Goal: Information Seeking & Learning: Learn about a topic

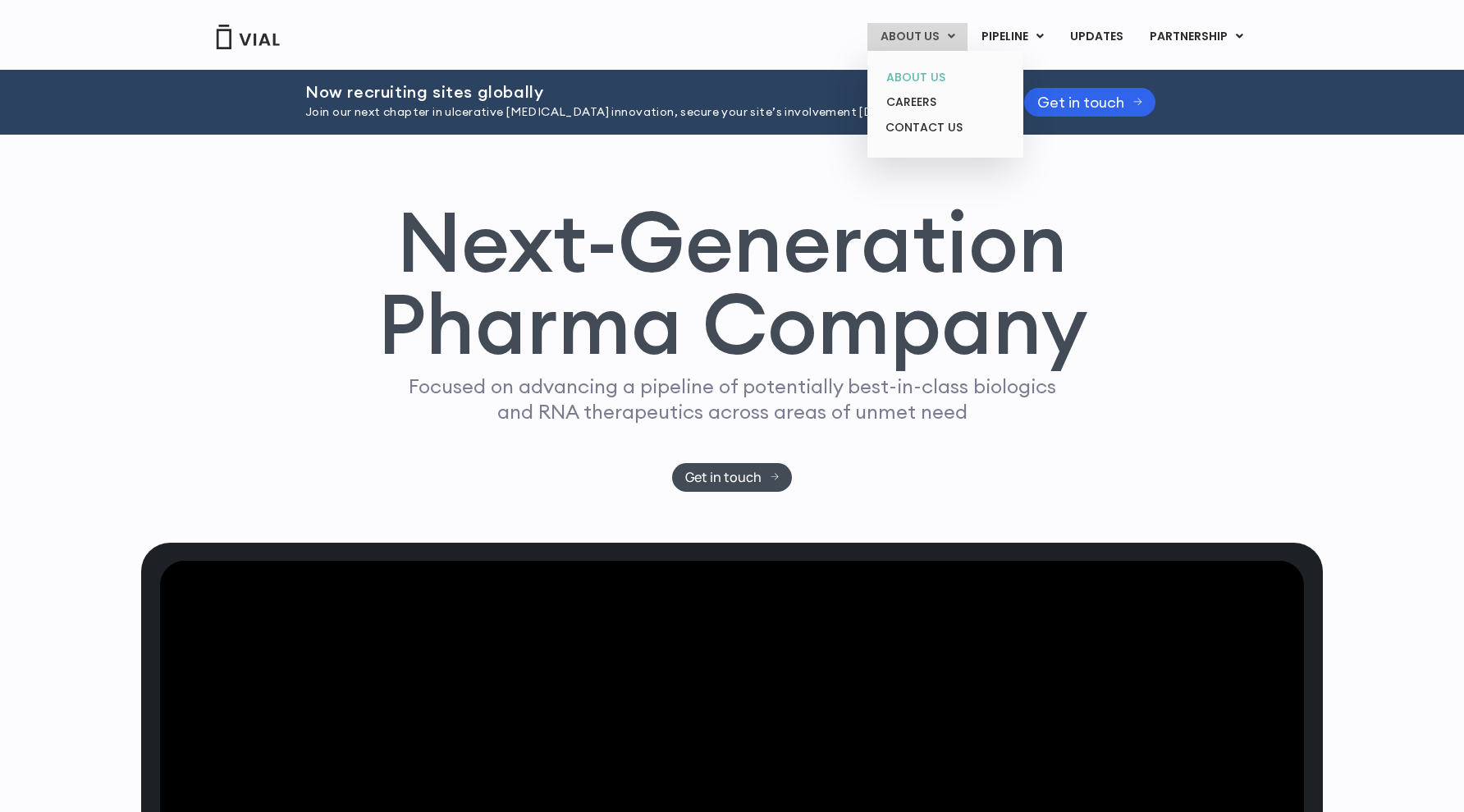
click at [926, 72] on link "ABOUT US" at bounding box center [944, 77] width 143 height 25
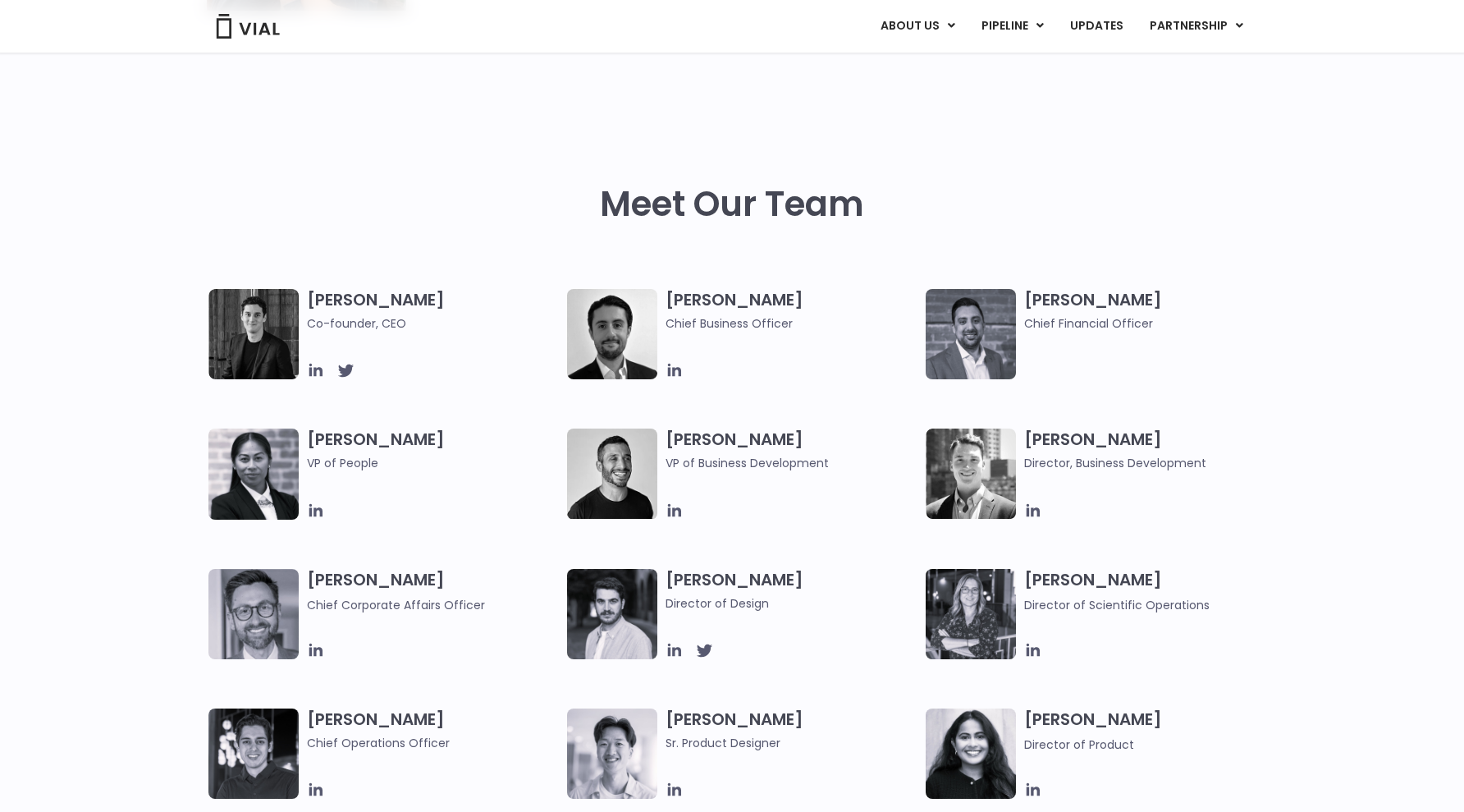
scroll to position [672, 0]
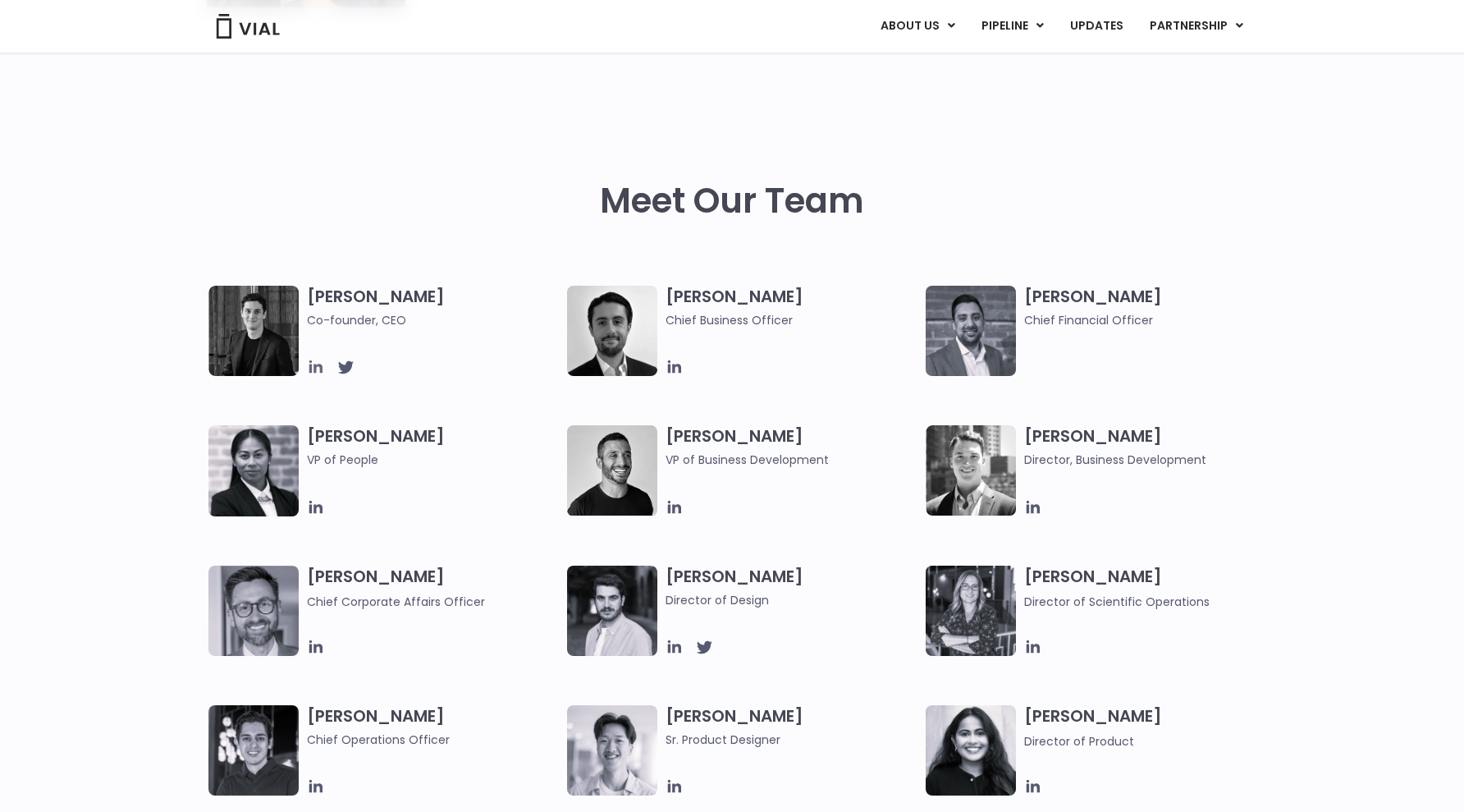
click at [312, 364] on icon at bounding box center [316, 366] width 18 height 18
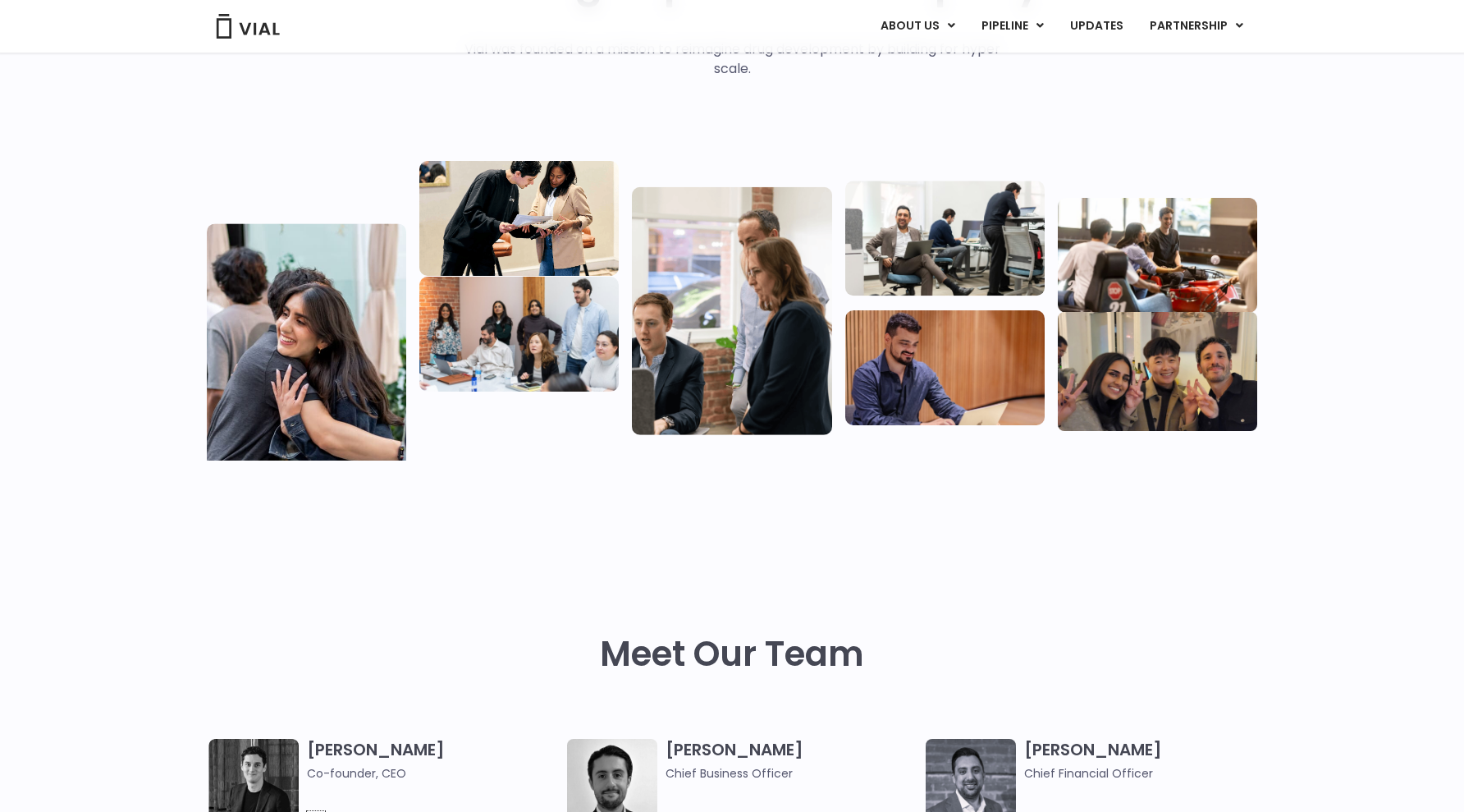
scroll to position [70, 0]
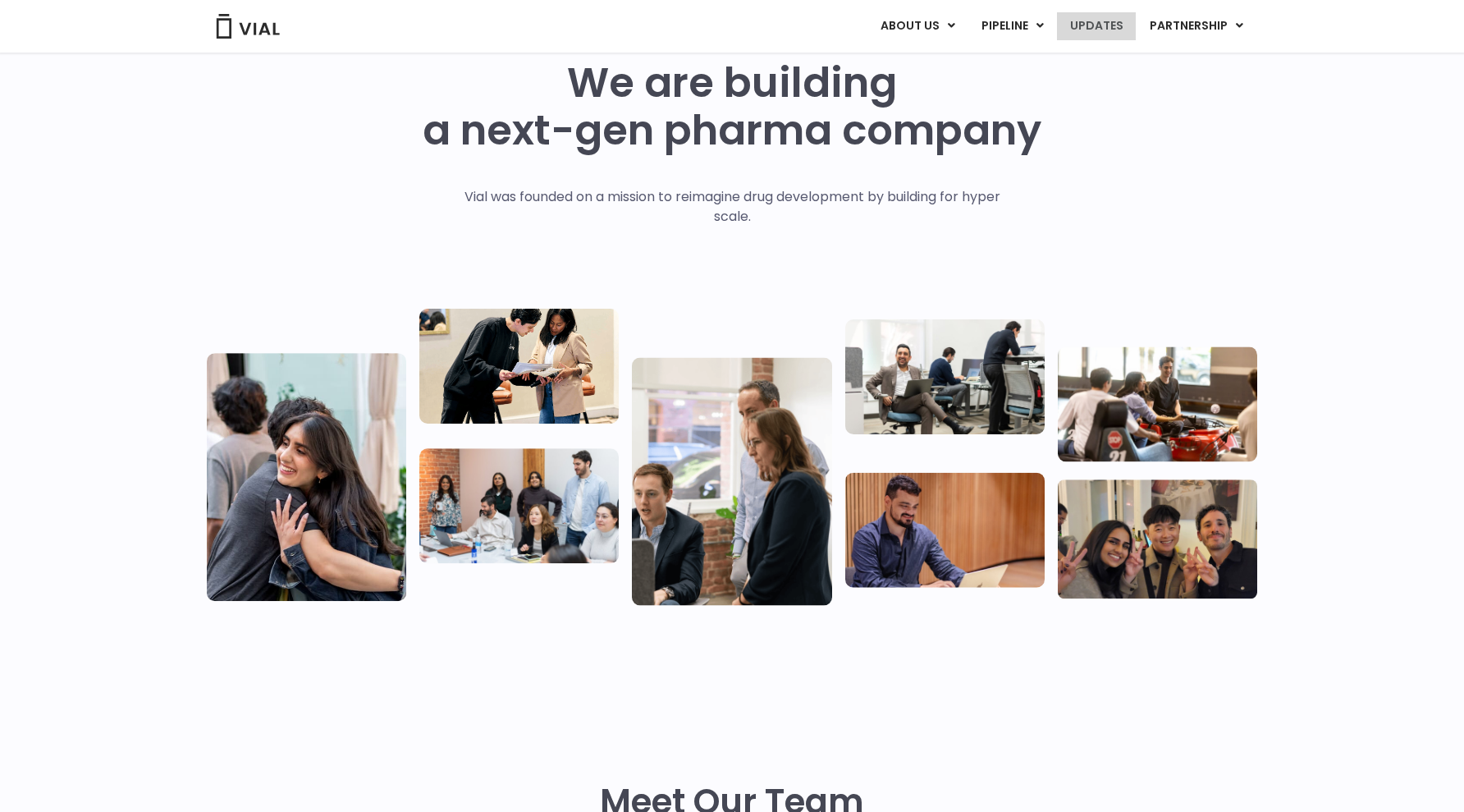
click at [1116, 20] on link "UPDATES" at bounding box center [1097, 26] width 79 height 28
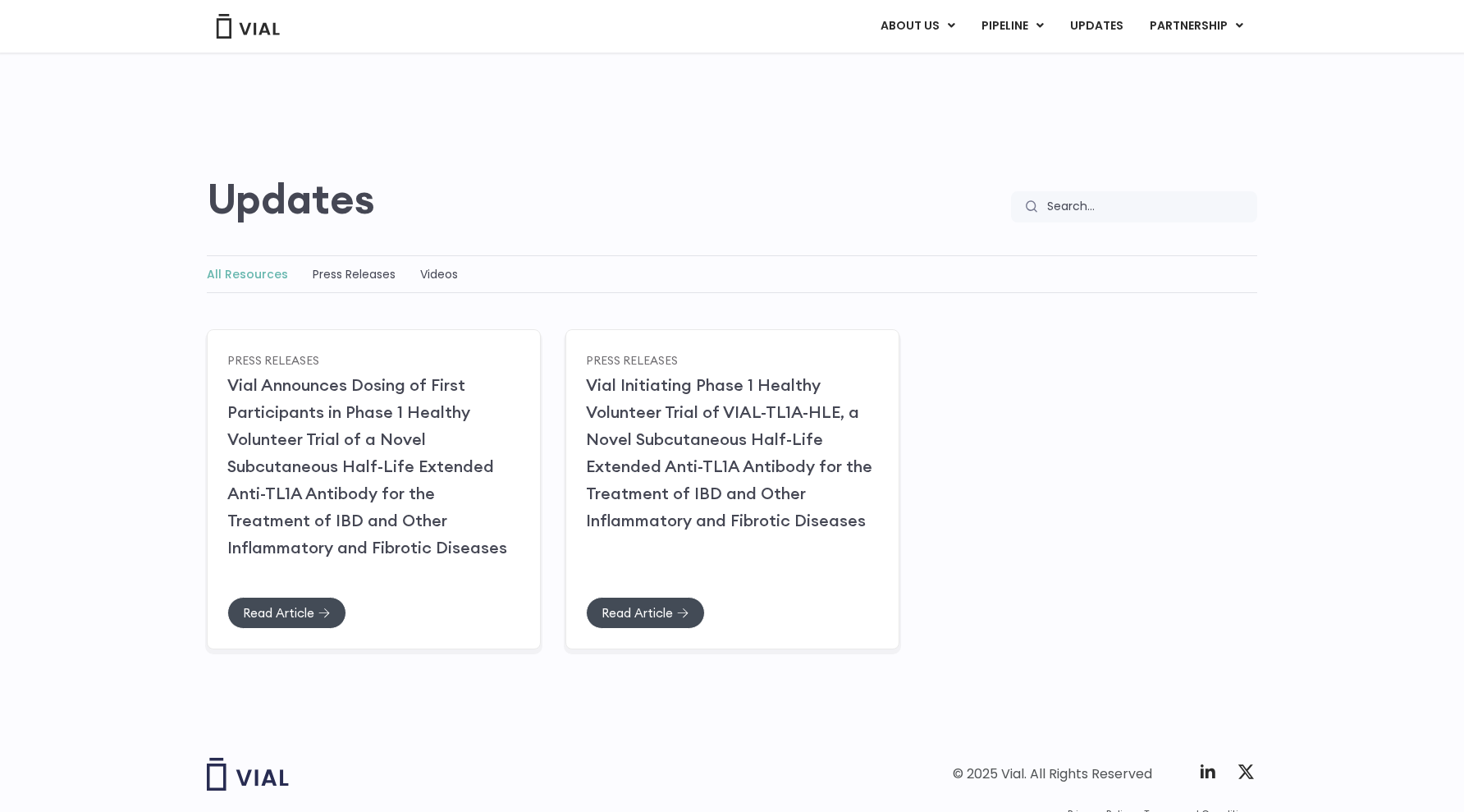
scroll to position [75, 0]
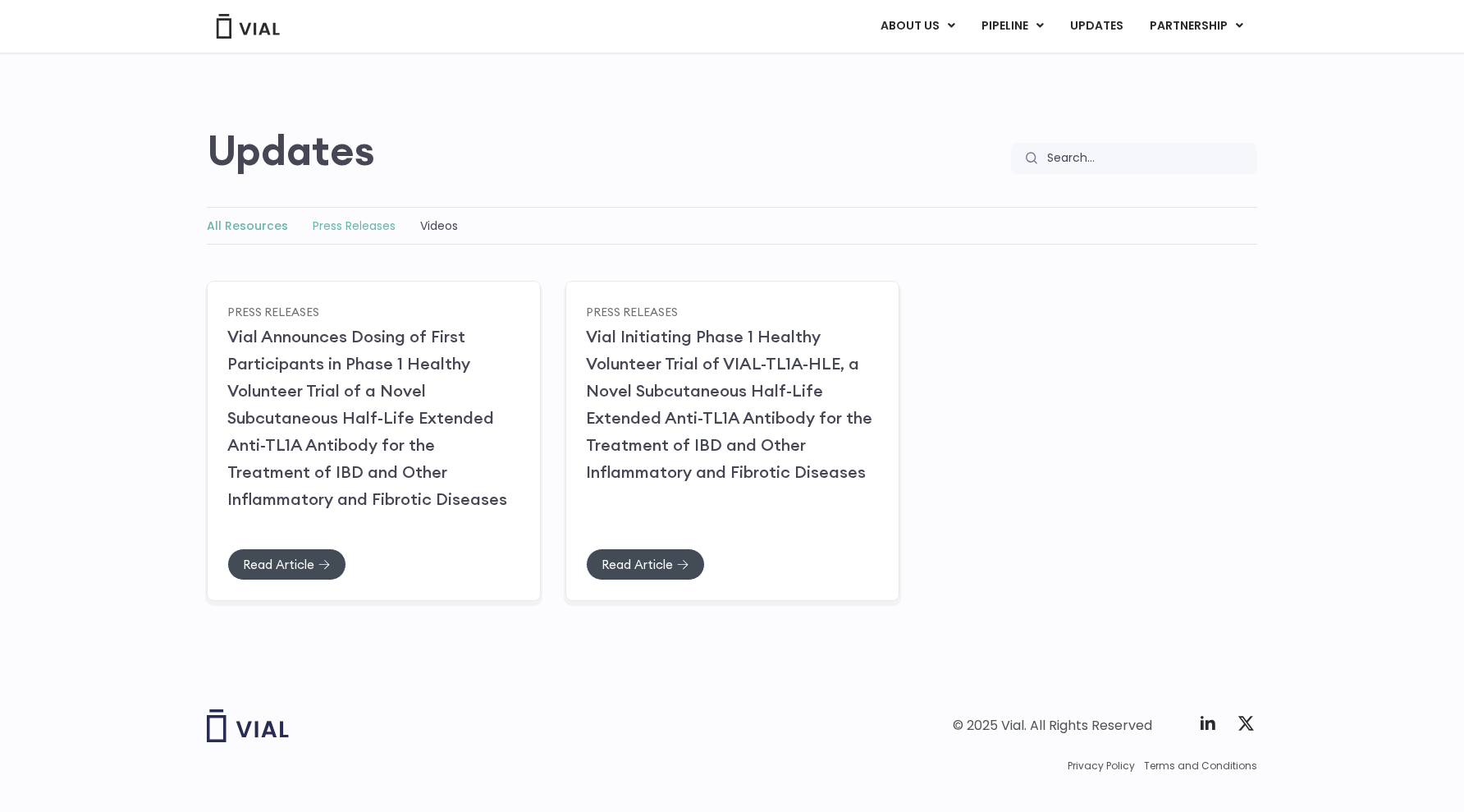
click at [366, 231] on link "Press Releases" at bounding box center [354, 226] width 83 height 17
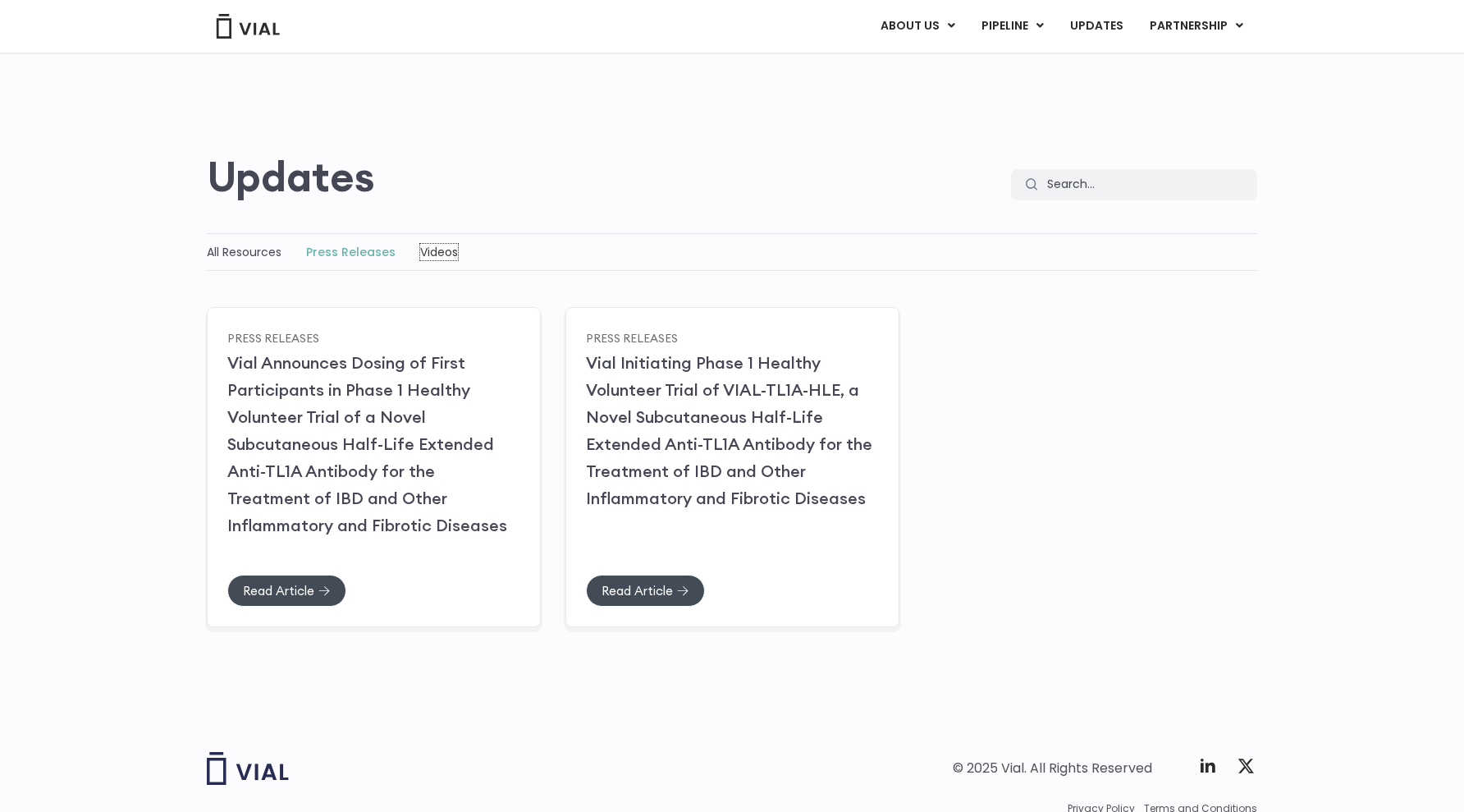
click at [429, 248] on link "Videos" at bounding box center [439, 252] width 37 height 17
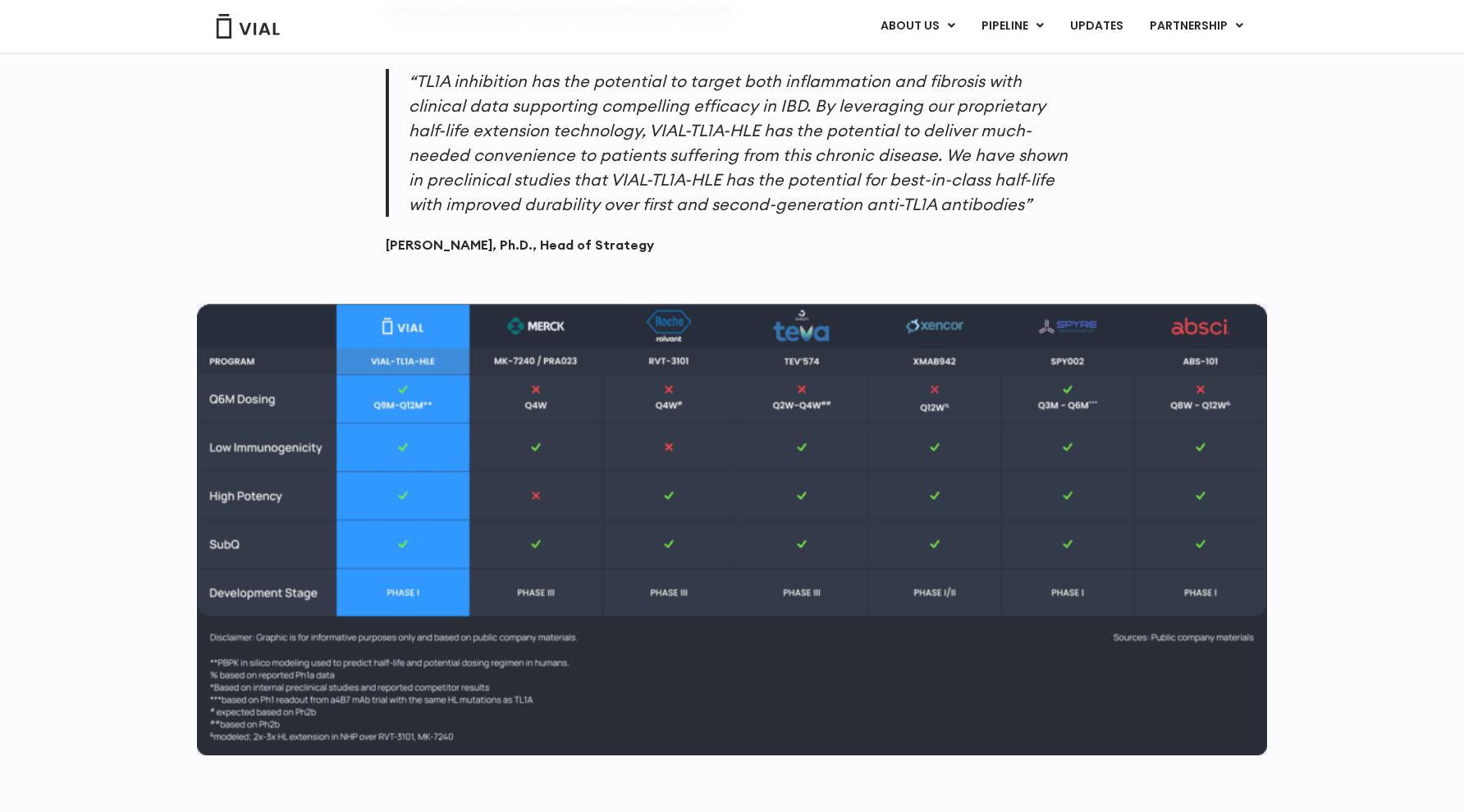
scroll to position [1673, 0]
